Goal: Transaction & Acquisition: Purchase product/service

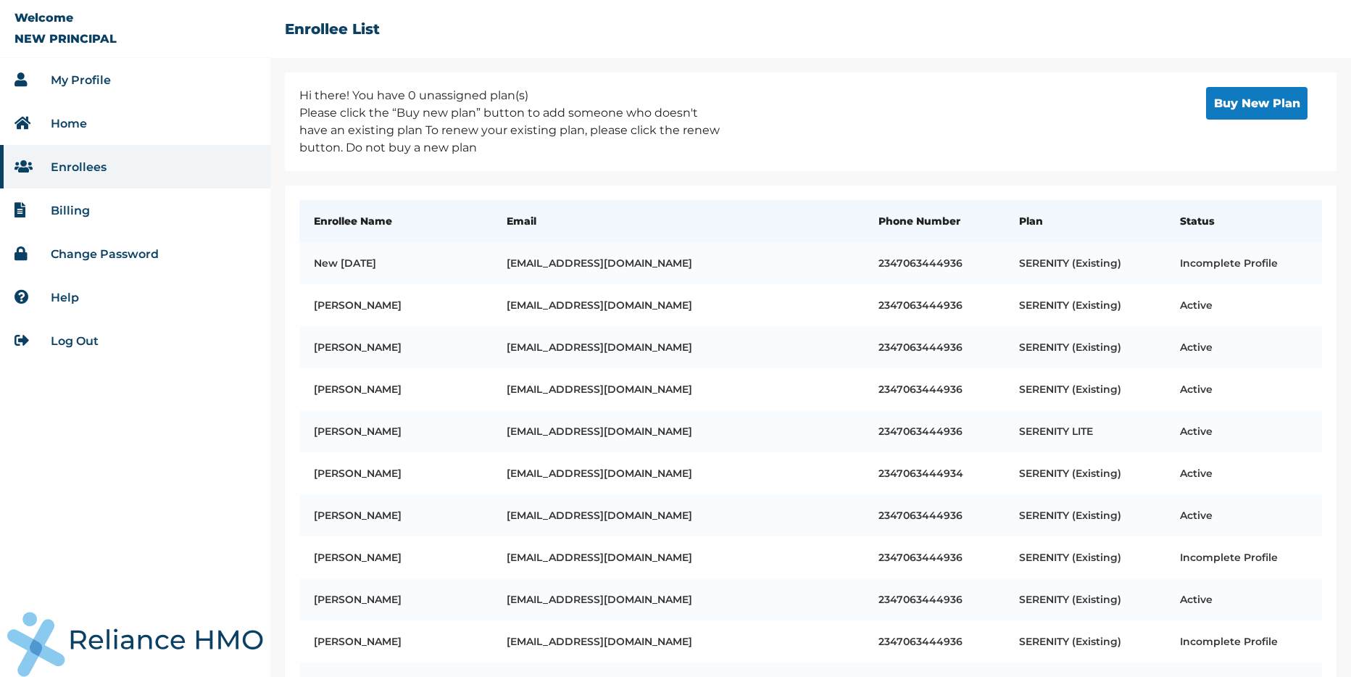
click at [120, 169] on li "Enrollees" at bounding box center [135, 167] width 270 height 44
click at [1254, 113] on button "Buy New Plan" at bounding box center [1257, 103] width 102 height 33
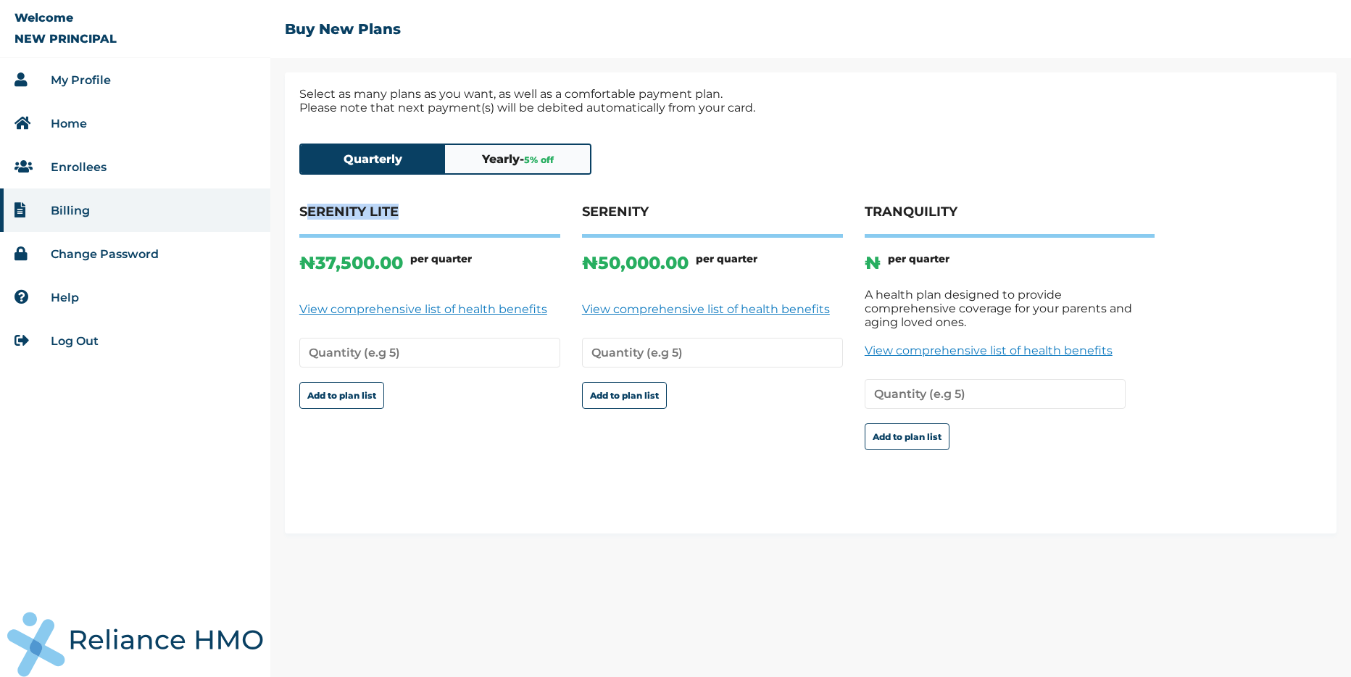
drag, startPoint x: 393, startPoint y: 216, endPoint x: 306, endPoint y: 218, distance: 87.0
click at [306, 218] on h4 "SERENITY LITE" at bounding box center [429, 221] width 261 height 34
click at [120, 206] on li "Billing" at bounding box center [135, 211] width 270 height 44
drag, startPoint x: 967, startPoint y: 212, endPoint x: 866, endPoint y: 210, distance: 100.8
click at [866, 210] on h4 "TRANQUILITY" at bounding box center [1010, 221] width 290 height 34
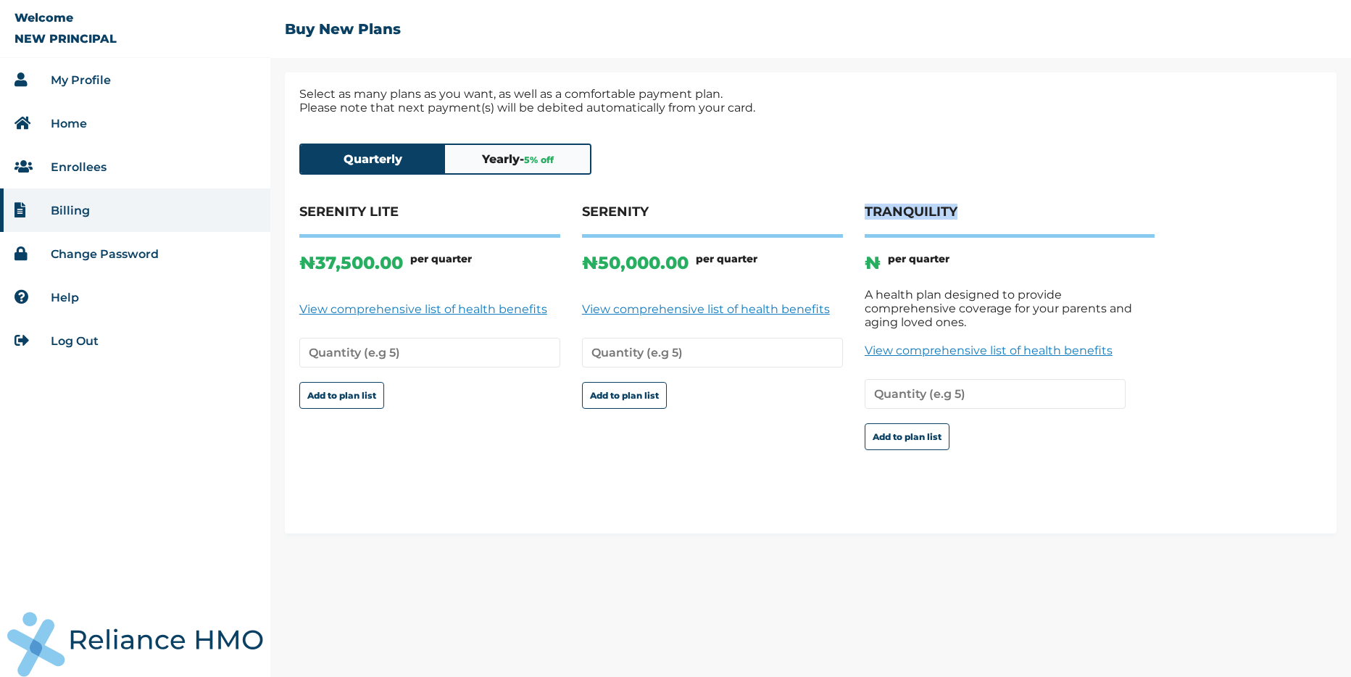
copy h4 "TRANQUILITY"
click at [964, 223] on h4 "TRANQUILITY" at bounding box center [1010, 221] width 290 height 34
click at [553, 168] on button "Yearly - 5 % off" at bounding box center [517, 159] width 145 height 28
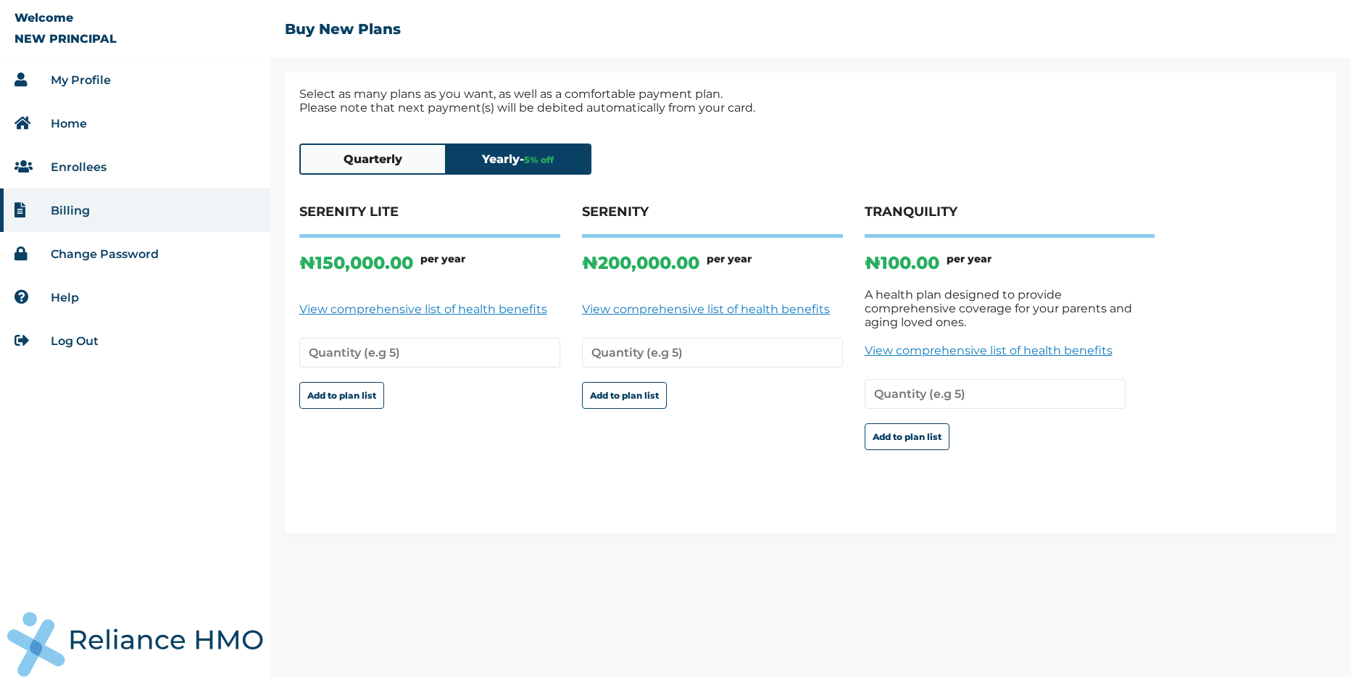
click at [422, 164] on button "Quarterly" at bounding box center [373, 159] width 145 height 28
